Goal: Check status: Check status

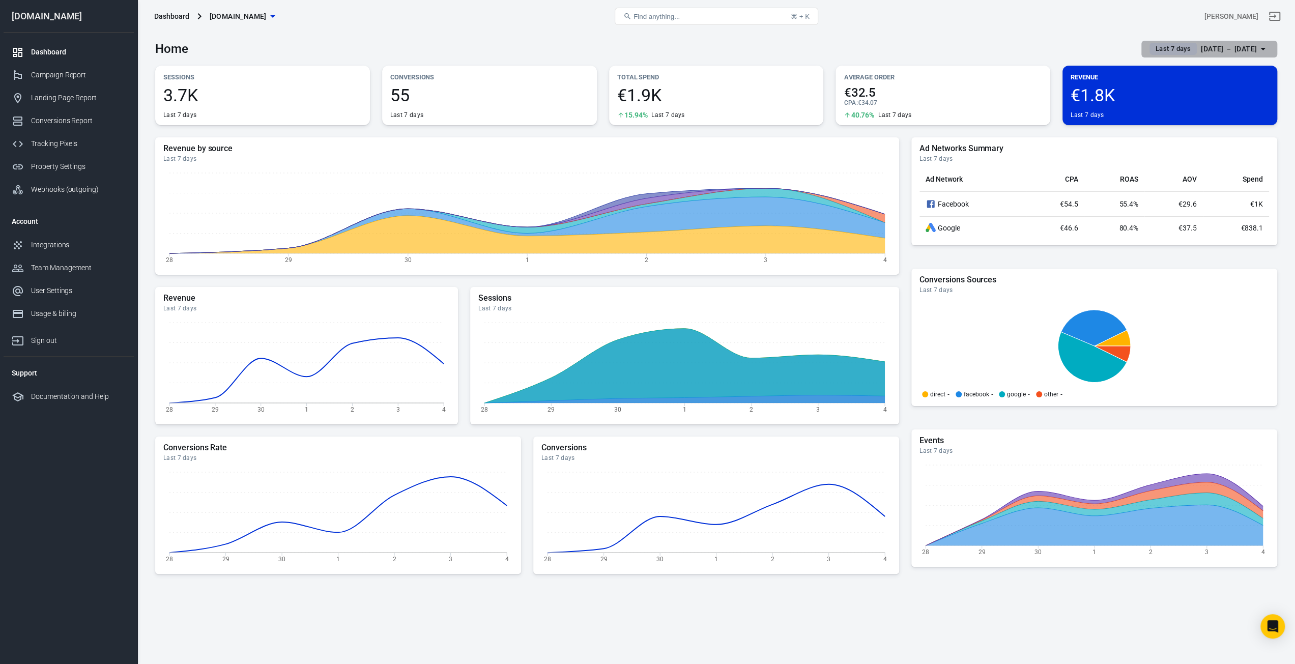
click at [1231, 52] on div "[DATE] － [DATE]" at bounding box center [1229, 49] width 56 height 13
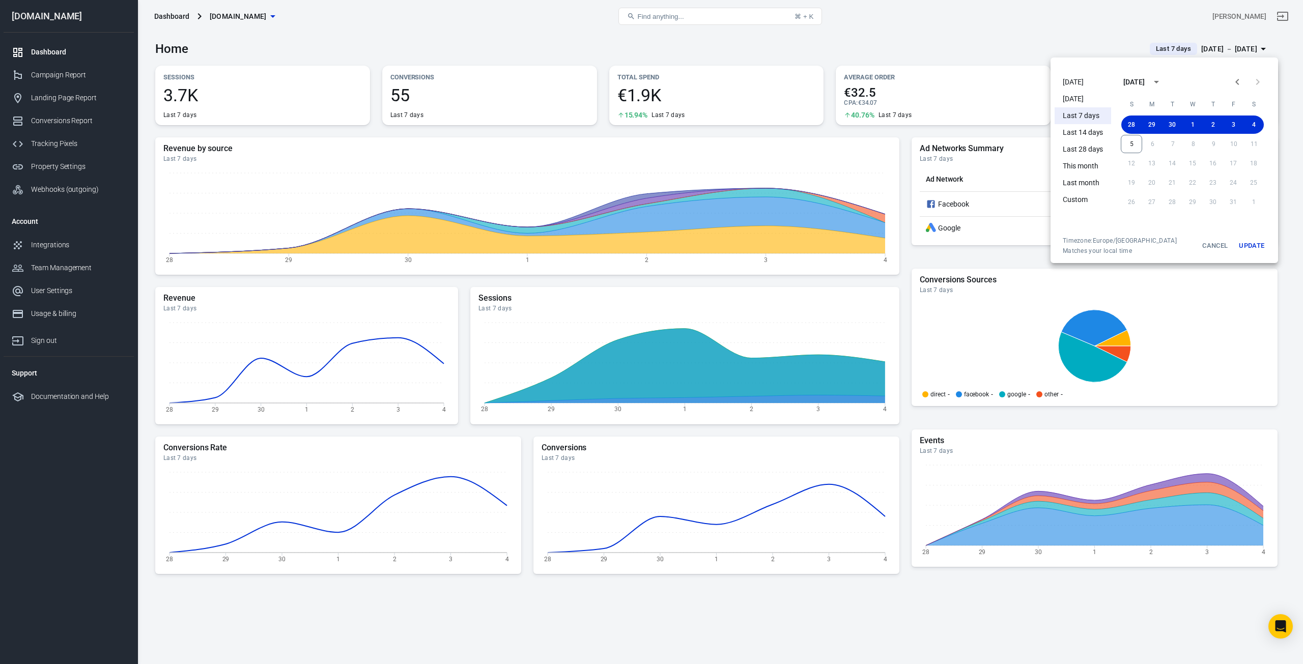
click at [1081, 84] on li "[DATE]" at bounding box center [1083, 82] width 57 height 17
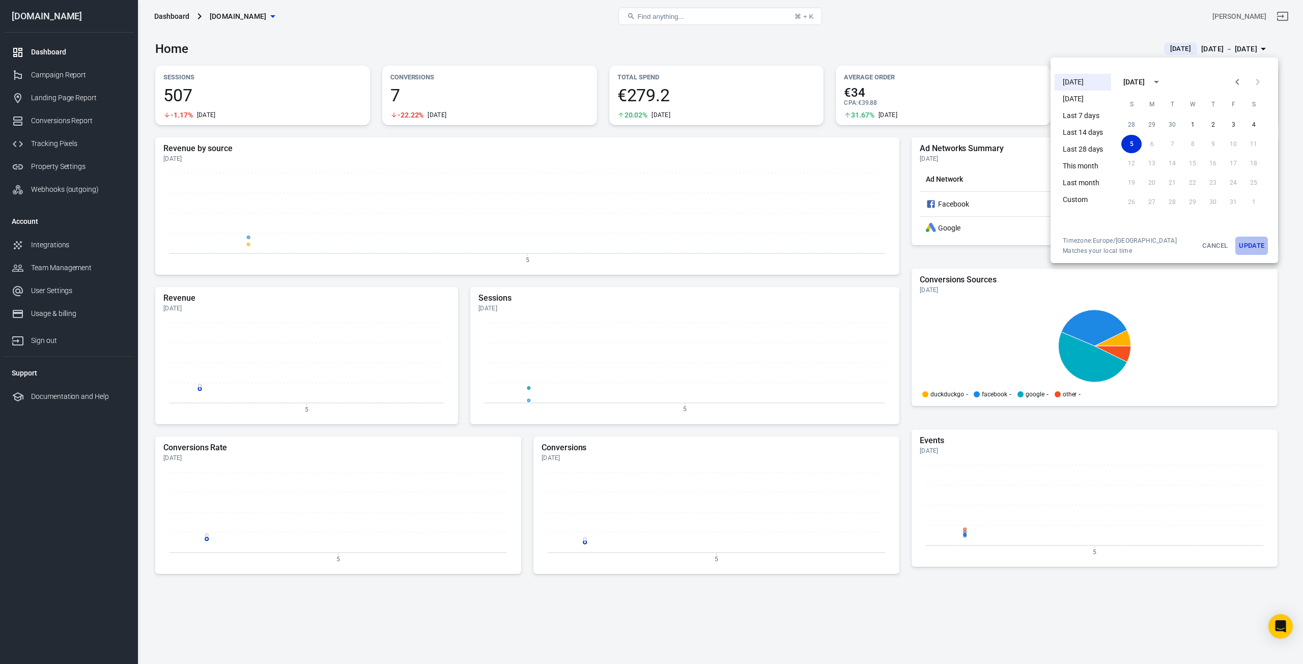
drag, startPoint x: 1251, startPoint y: 245, endPoint x: 1241, endPoint y: 238, distance: 12.7
click at [1251, 245] on button "Update" at bounding box center [1251, 246] width 33 height 18
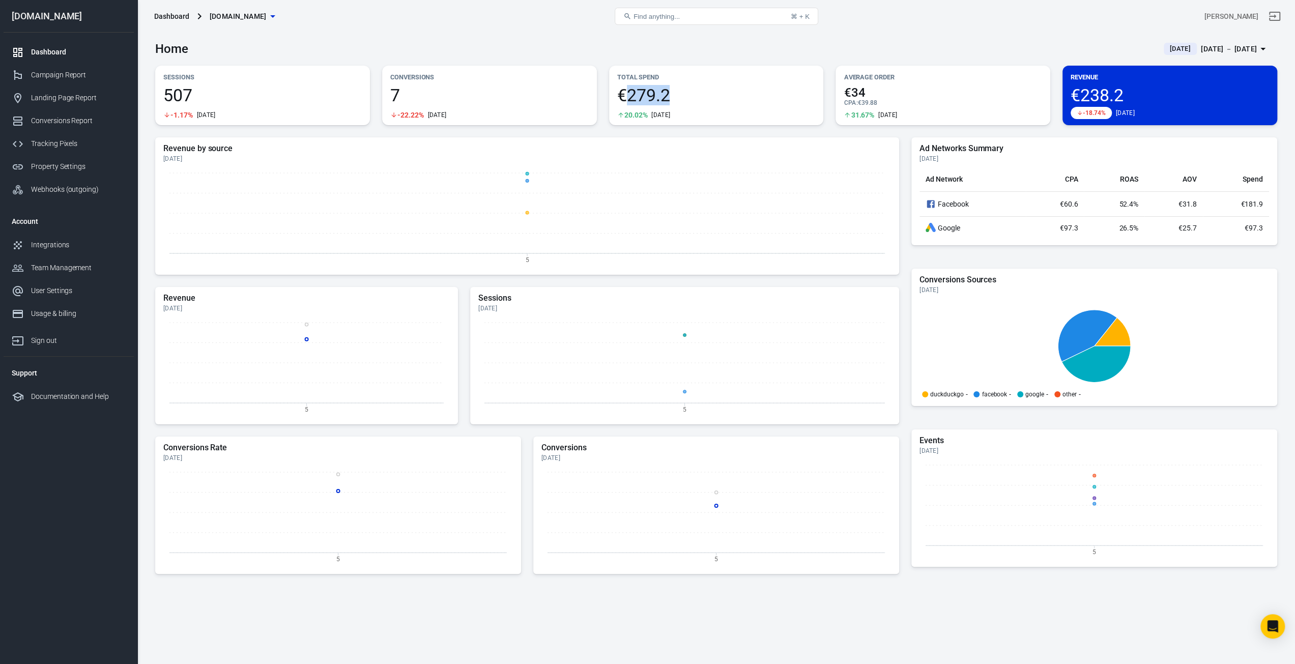
click at [702, 97] on span "€279.2" at bounding box center [716, 95] width 199 height 17
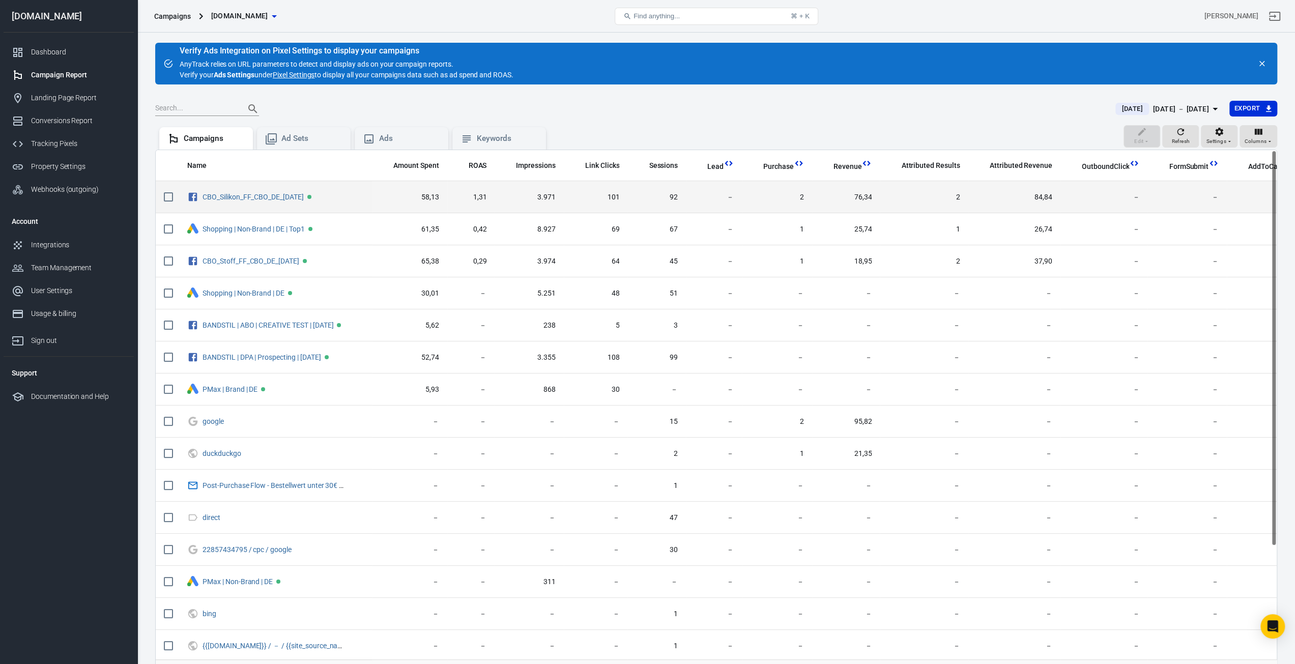
click at [165, 199] on input "scrollable content" at bounding box center [168, 196] width 21 height 21
checkbox input "true"
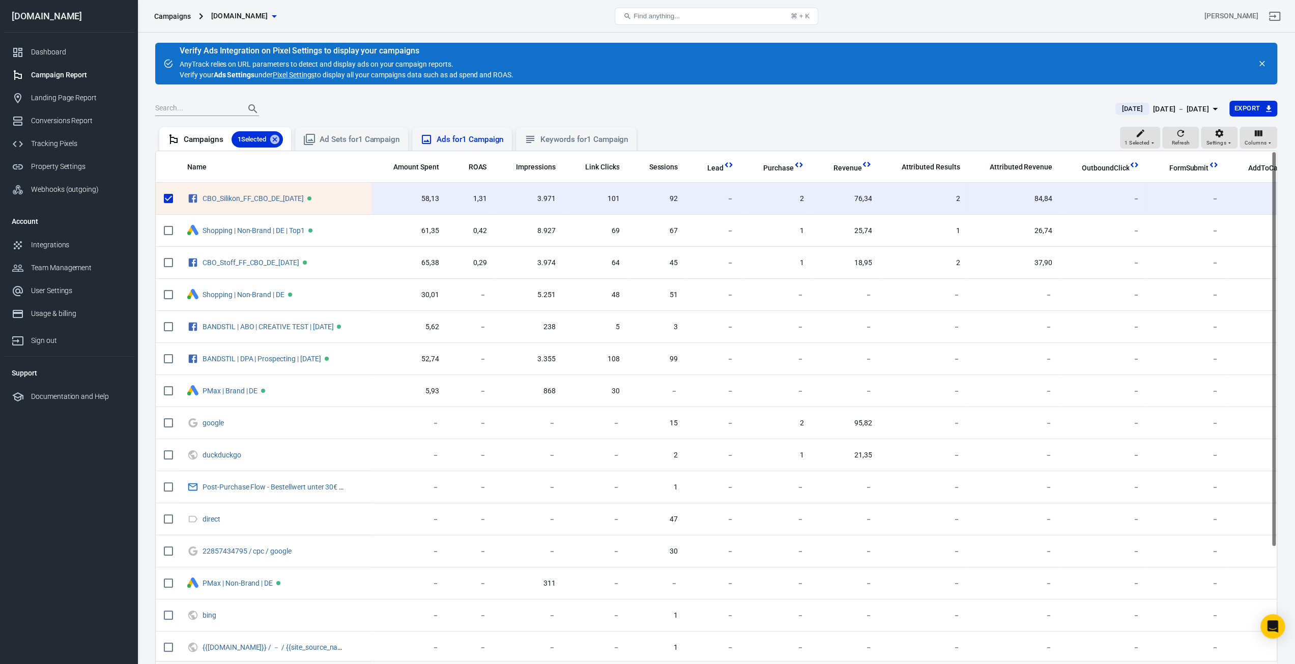
click at [461, 138] on div "Ads for 1 Campaign" at bounding box center [470, 139] width 67 height 11
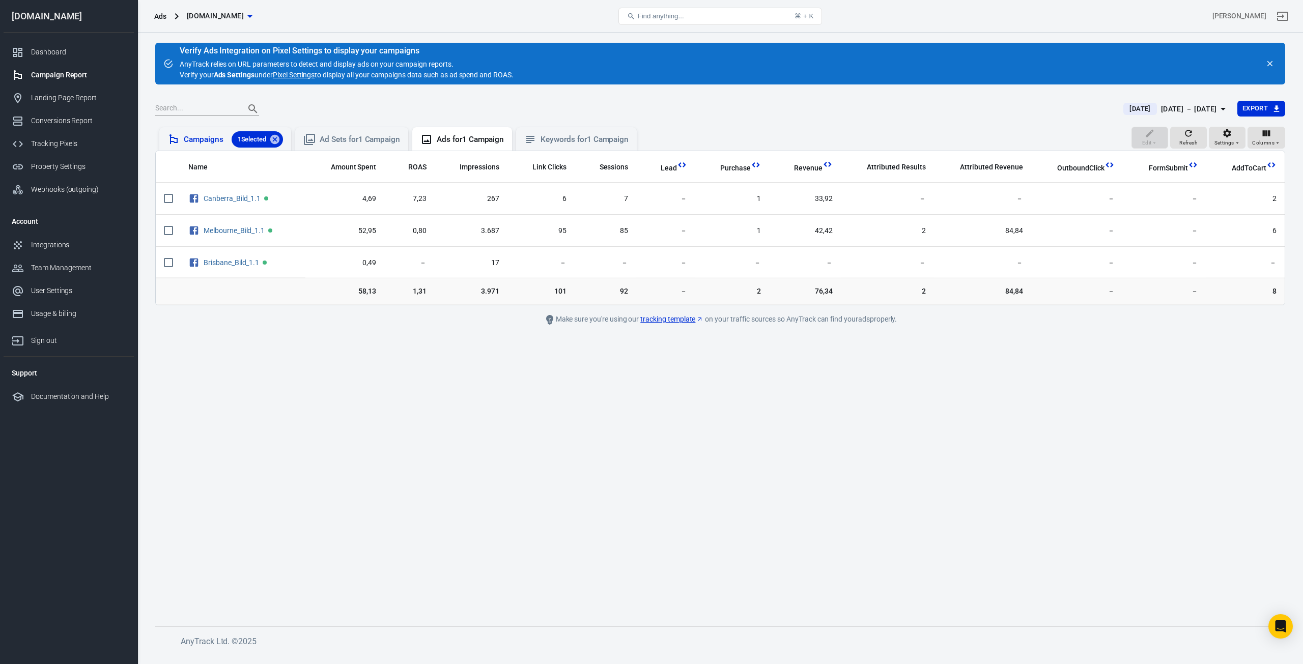
click at [211, 143] on div "Campaigns 1 Selected" at bounding box center [233, 139] width 99 height 16
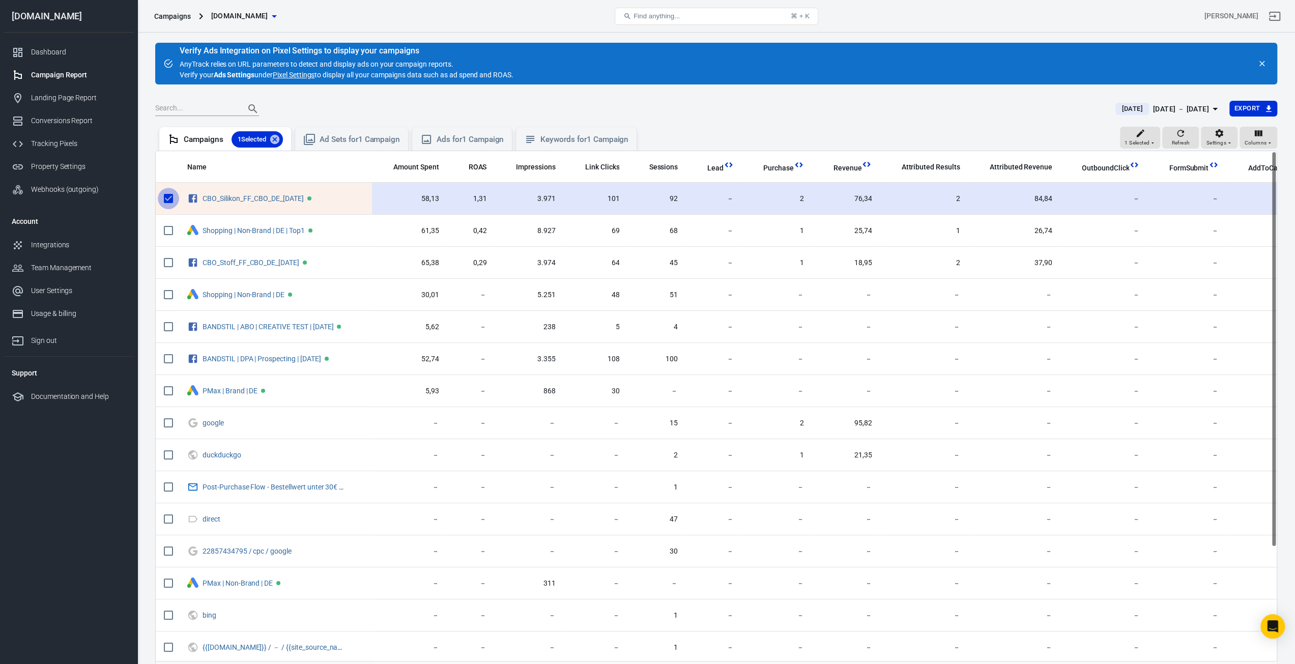
click at [169, 195] on input "scrollable content" at bounding box center [168, 198] width 21 height 21
checkbox input "false"
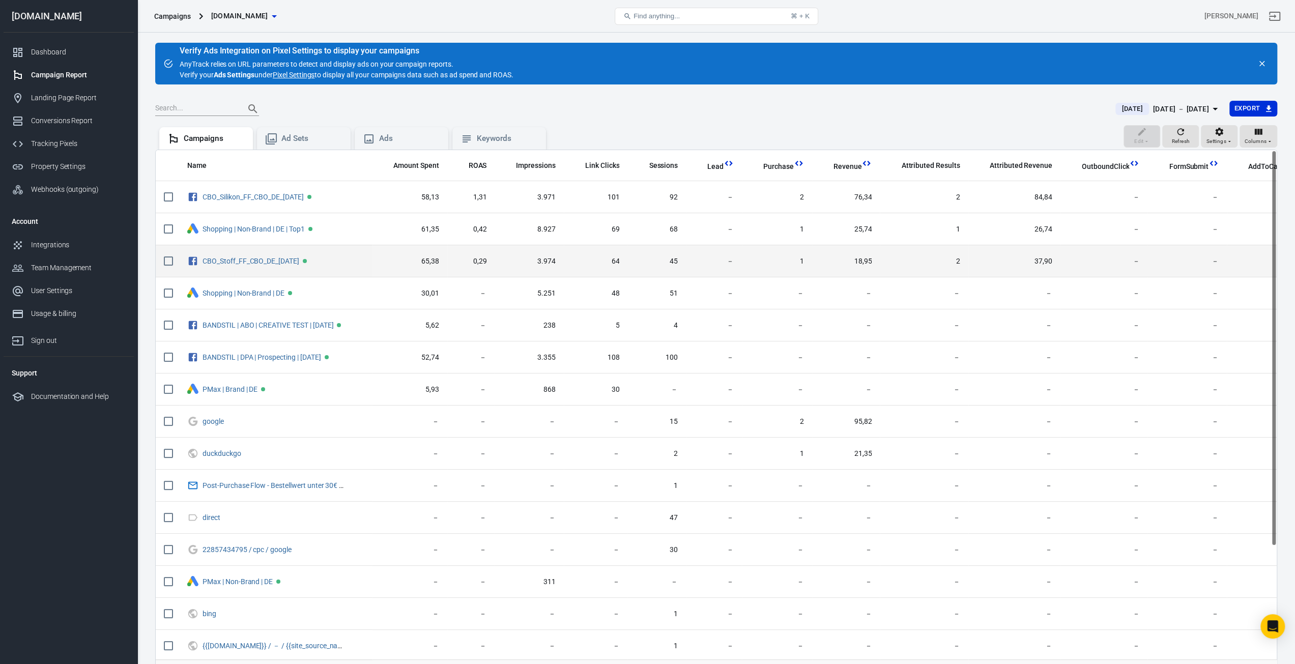
click at [169, 262] on input "scrollable content" at bounding box center [168, 260] width 21 height 21
checkbox input "true"
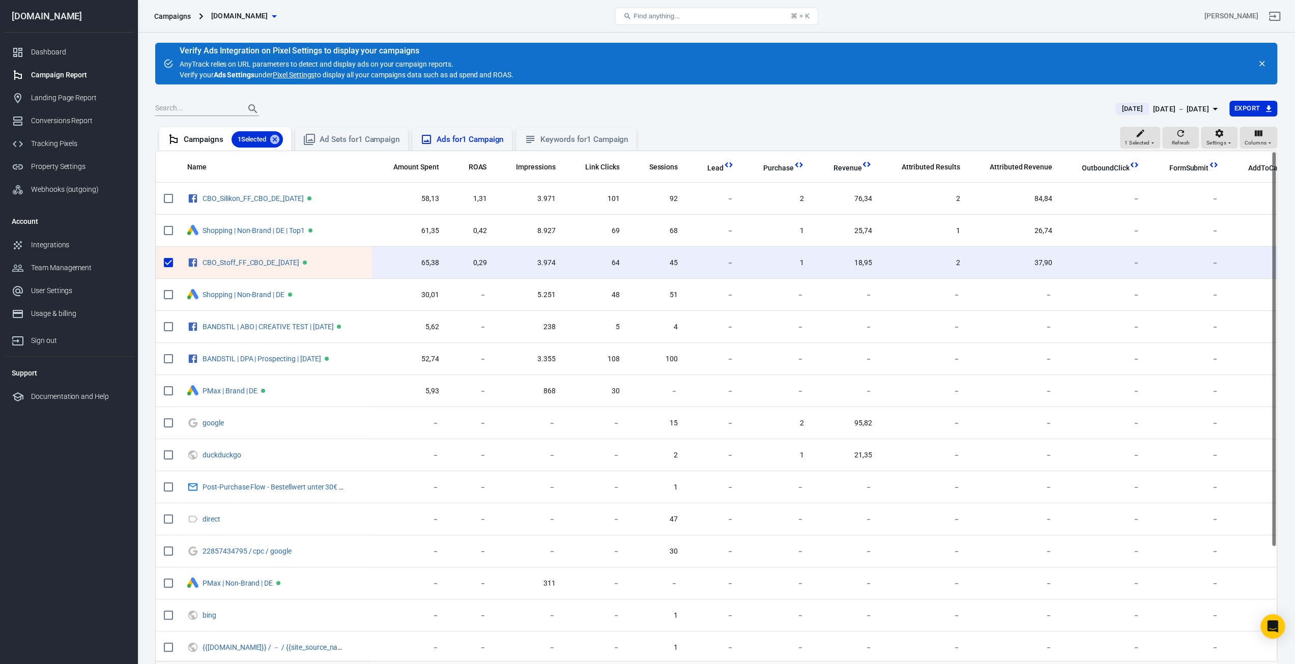
click at [435, 147] on div "Ads for 1 Campaign" at bounding box center [462, 138] width 100 height 23
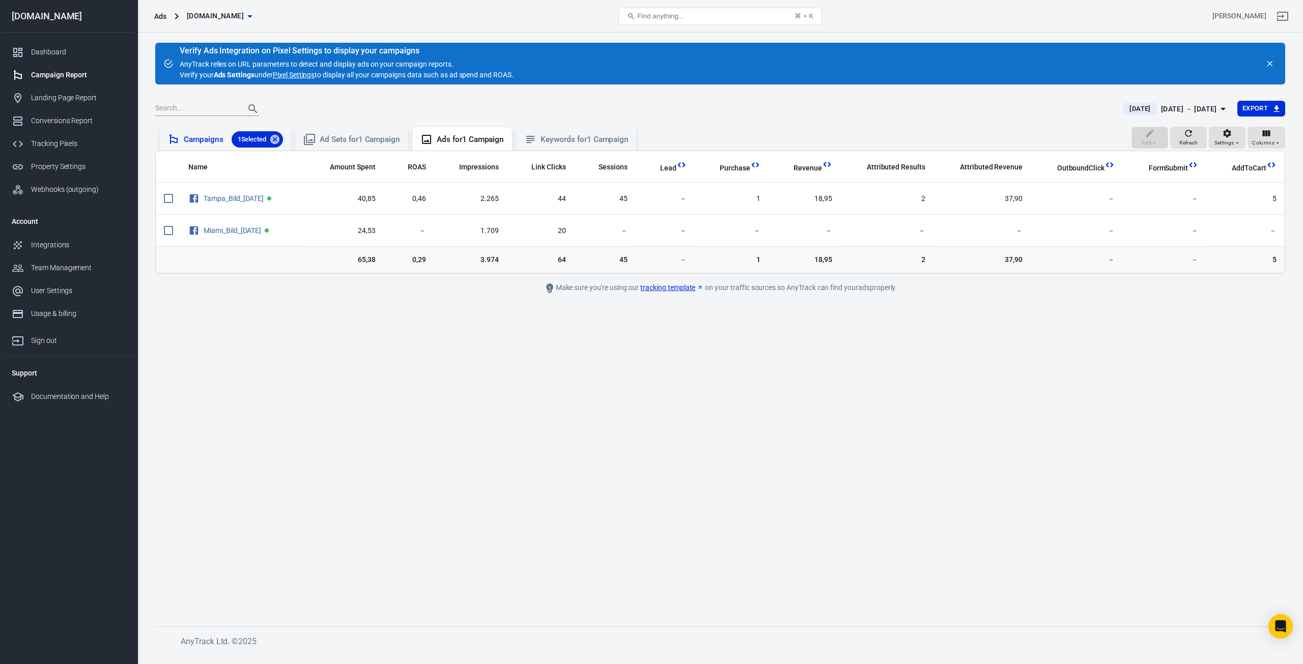
click at [205, 135] on div "Campaigns 1 Selected" at bounding box center [233, 139] width 99 height 16
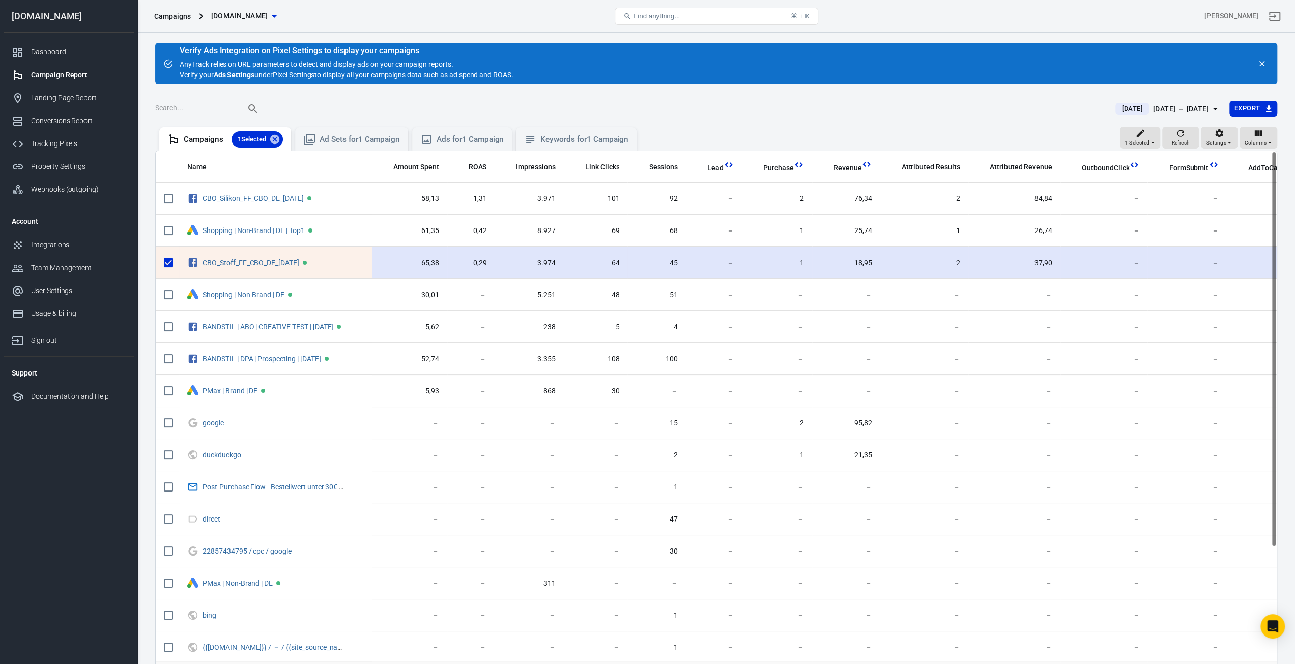
click at [168, 264] on input "scrollable content" at bounding box center [168, 262] width 21 height 21
checkbox input "false"
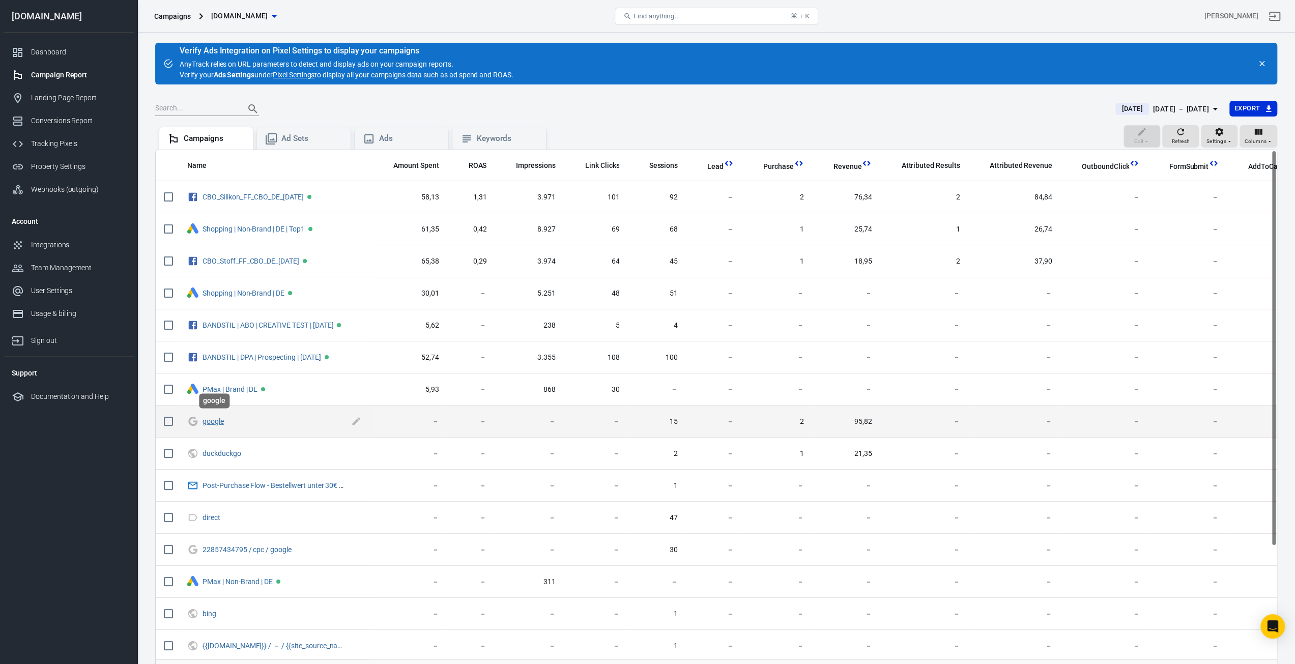
click at [217, 420] on link "google" at bounding box center [213, 421] width 21 height 8
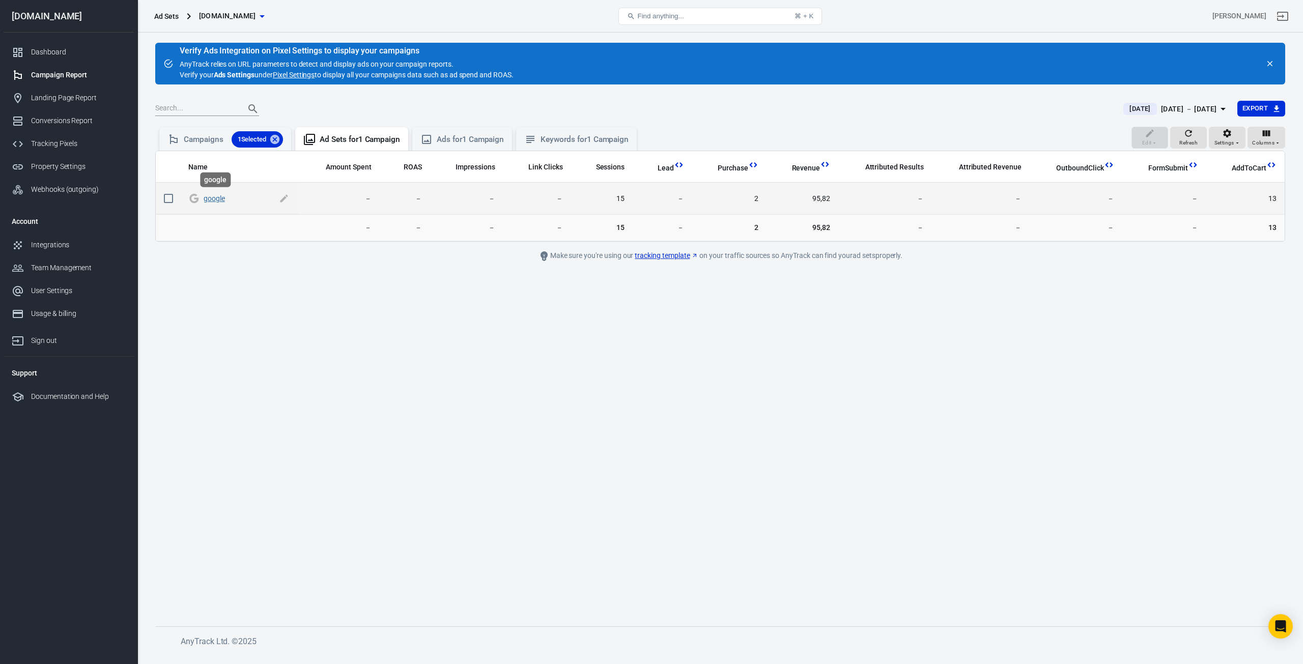
click at [217, 198] on link "google" at bounding box center [214, 198] width 21 height 8
click at [216, 201] on link "google" at bounding box center [214, 198] width 21 height 8
